Goal: Task Accomplishment & Management: Use online tool/utility

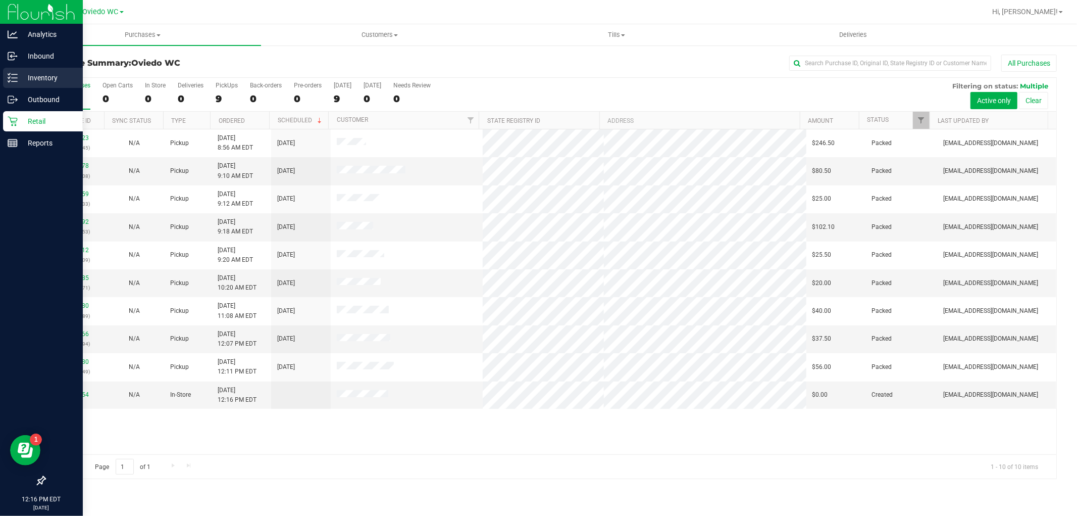
click at [18, 75] on p "Inventory" at bounding box center [48, 78] width 61 height 12
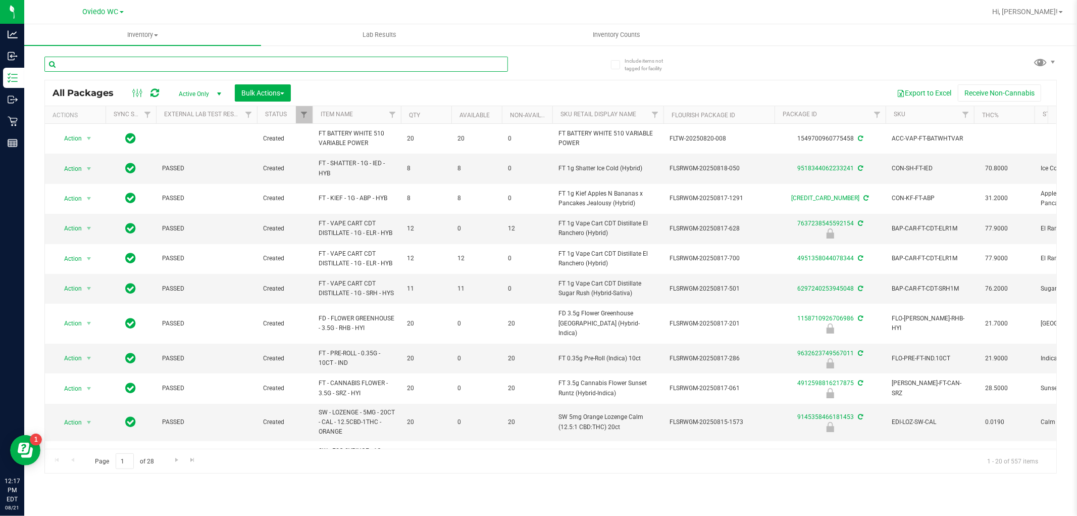
click at [108, 59] on input "text" at bounding box center [276, 64] width 464 height 15
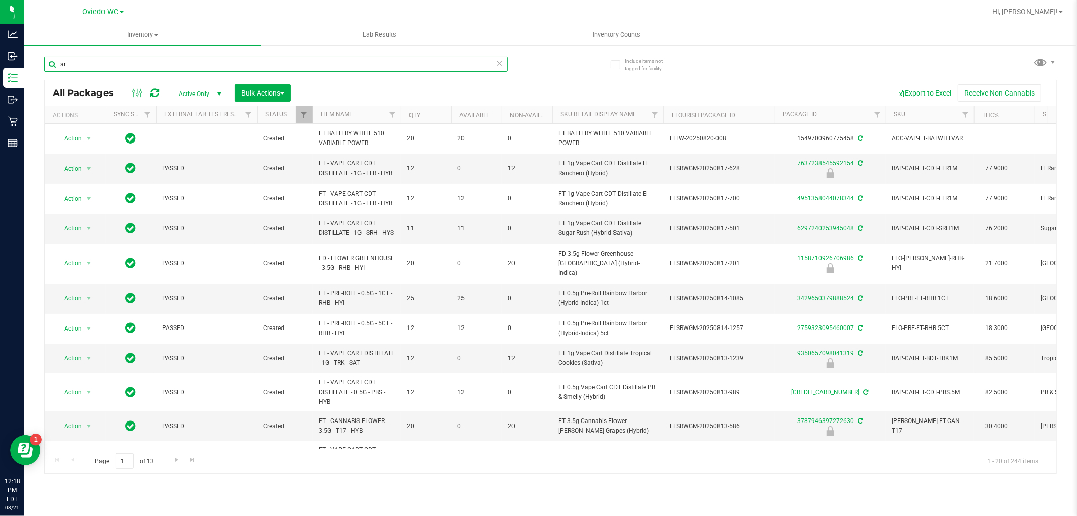
click at [99, 60] on input "ar" at bounding box center [276, 64] width 464 height 15
type input "a"
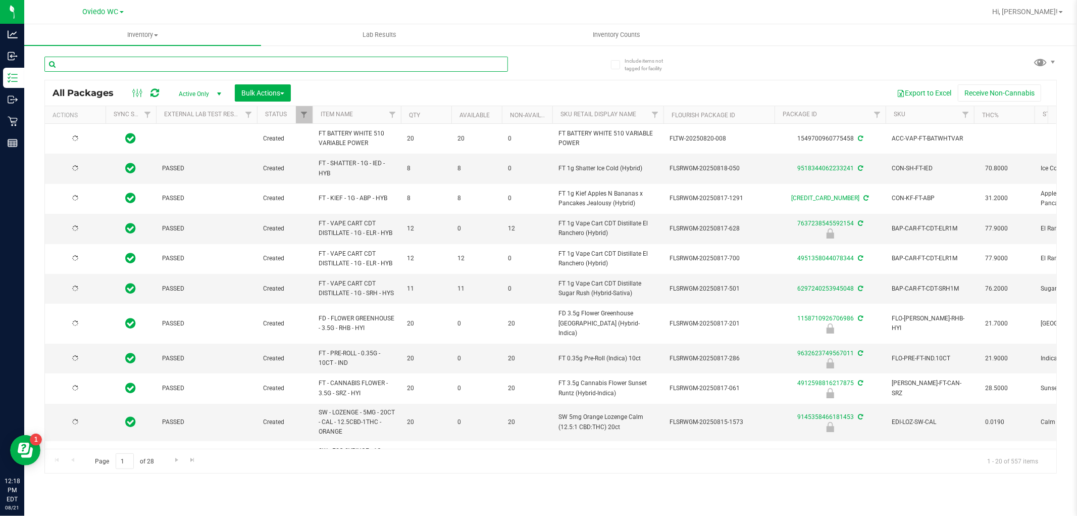
type input "[DATE]"
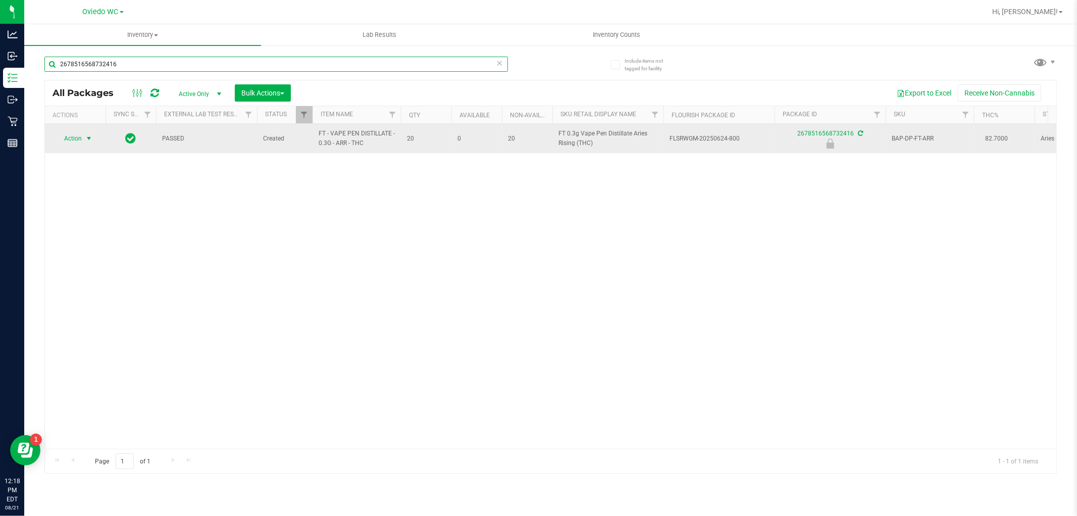
type input "2678516568732416"
click at [83, 138] on span "select" at bounding box center [89, 138] width 13 height 14
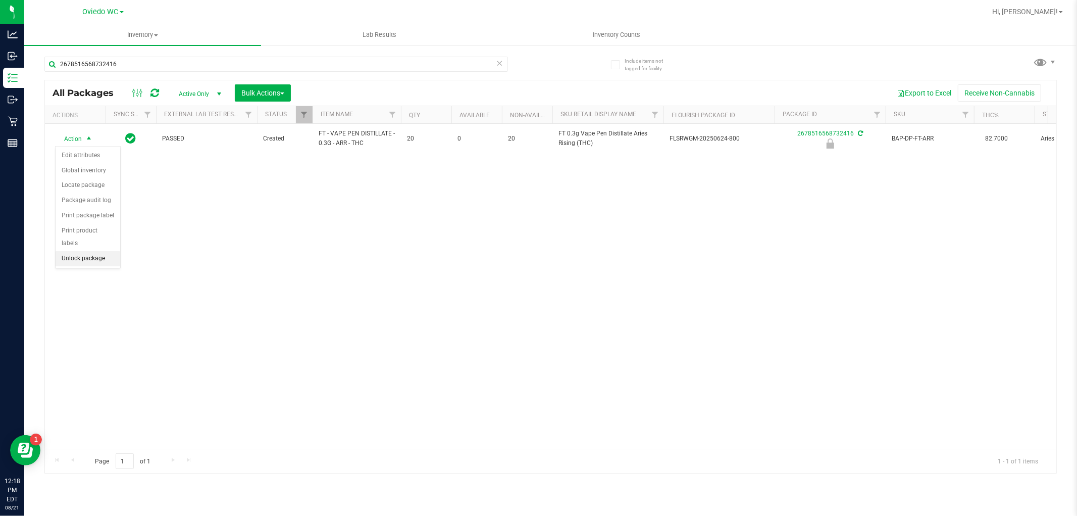
click at [101, 258] on li "Unlock package" at bounding box center [88, 258] width 65 height 15
